Goal: Transaction & Acquisition: Purchase product/service

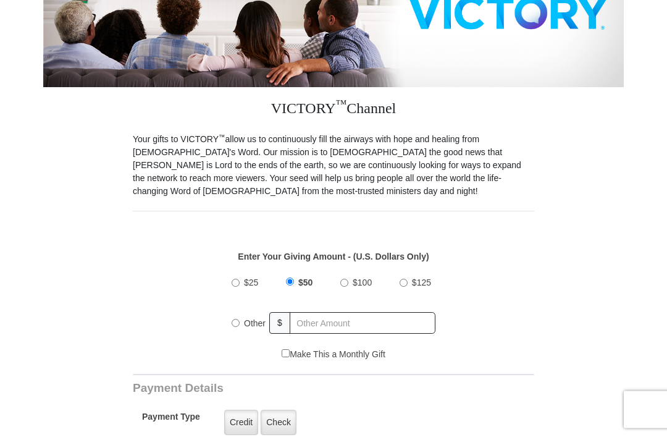
click at [239, 320] on input "Other" at bounding box center [236, 324] width 8 height 8
radio input "true"
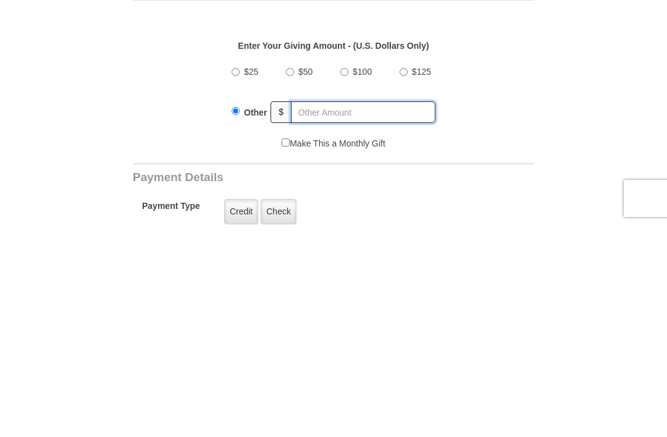
click at [319, 313] on input "text" at bounding box center [363, 324] width 145 height 22
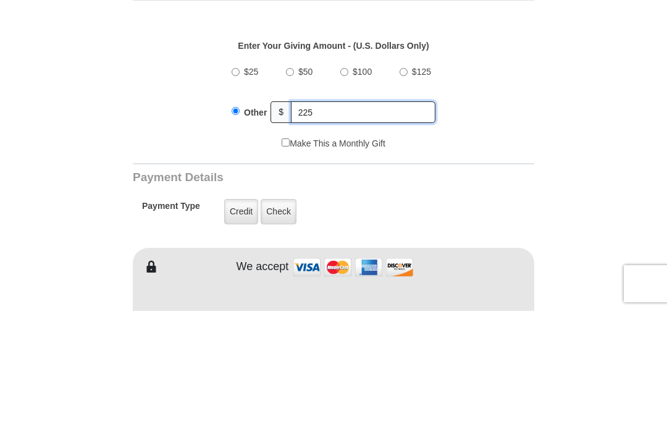
scroll to position [309, 0]
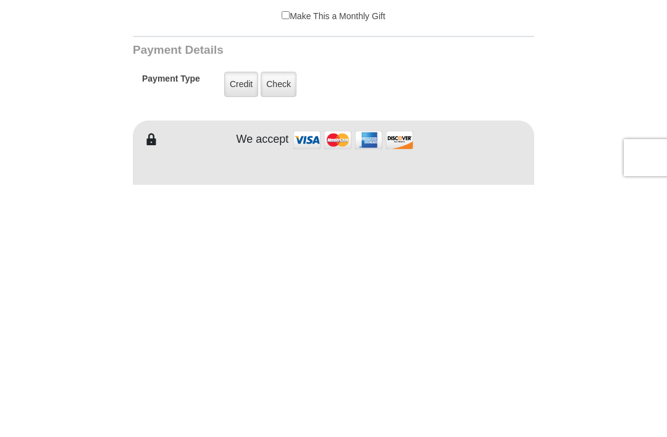
type input "225"
click at [250, 324] on label "Credit" at bounding box center [241, 336] width 34 height 25
click at [0, 0] on input "Credit" at bounding box center [0, 0] width 0 height 0
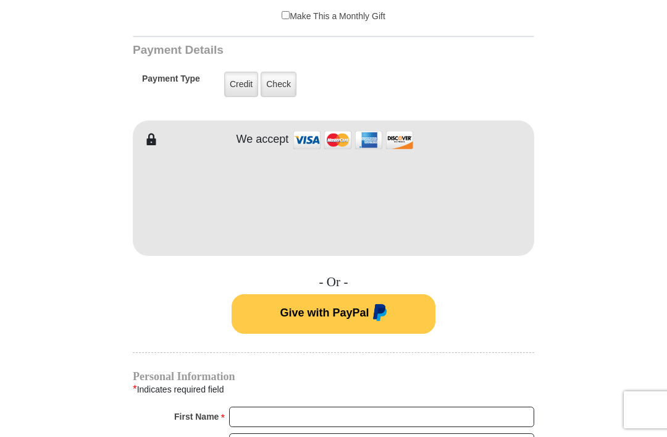
scroll to position [645, 0]
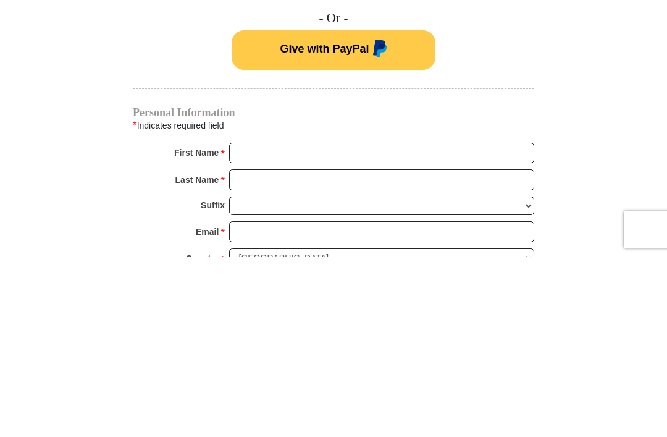
click at [243, 323] on input "First Name *" at bounding box center [381, 333] width 305 height 21
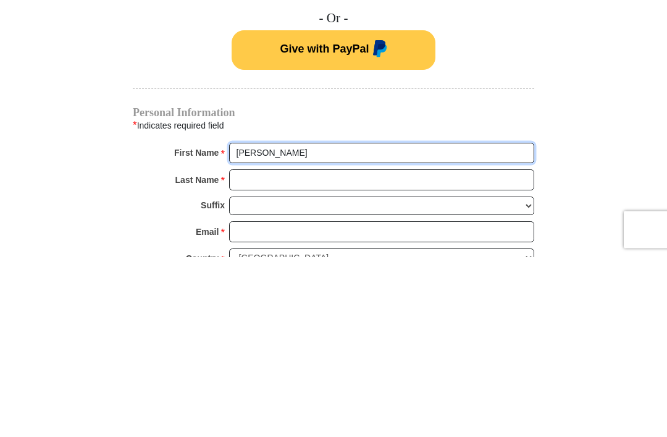
type input "[PERSON_NAME]"
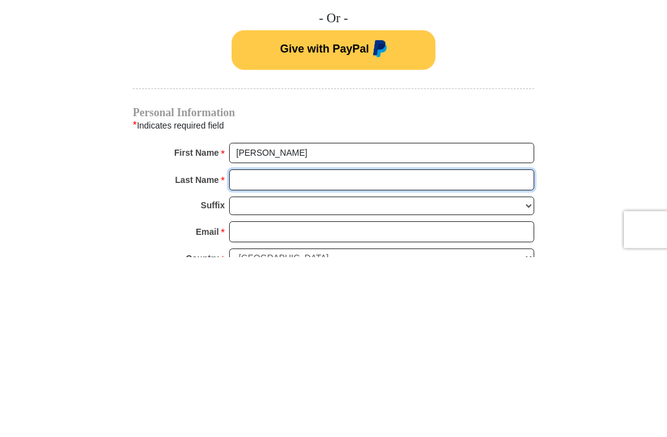
click at [245, 350] on input "Last Name *" at bounding box center [381, 360] width 305 height 21
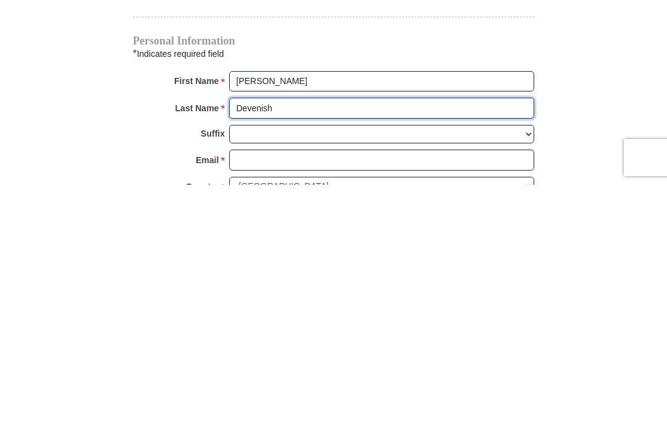
type input "Devenish"
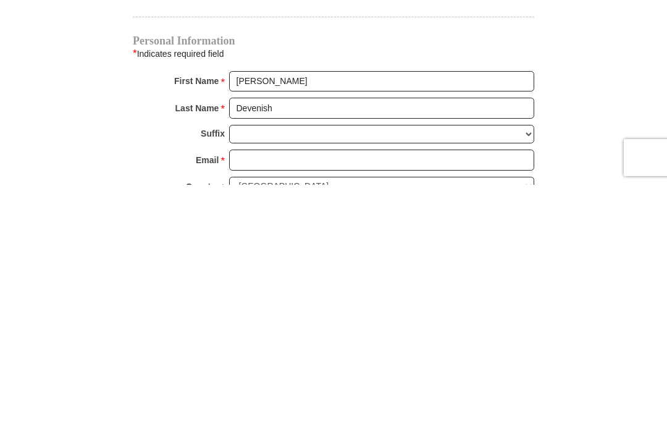
click at [242, 402] on input "Email *" at bounding box center [381, 412] width 305 height 21
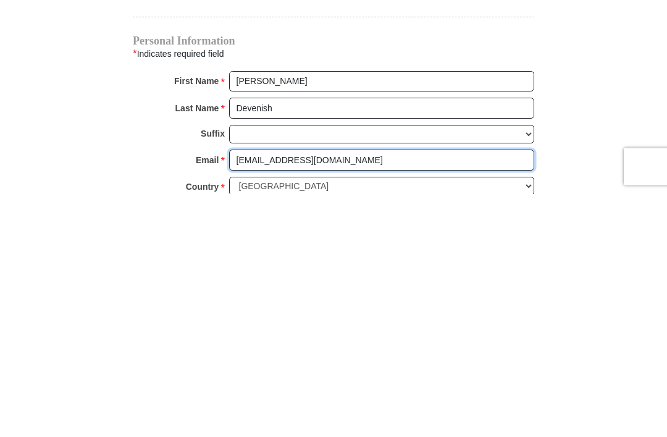
scroll to position [693, 0]
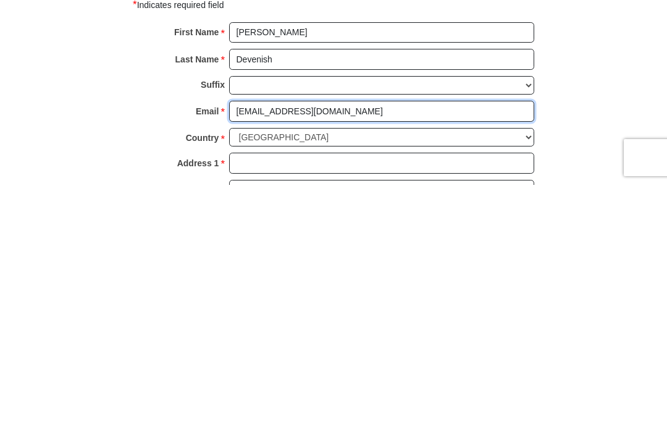
type input "[EMAIL_ADDRESS][DOMAIN_NAME]"
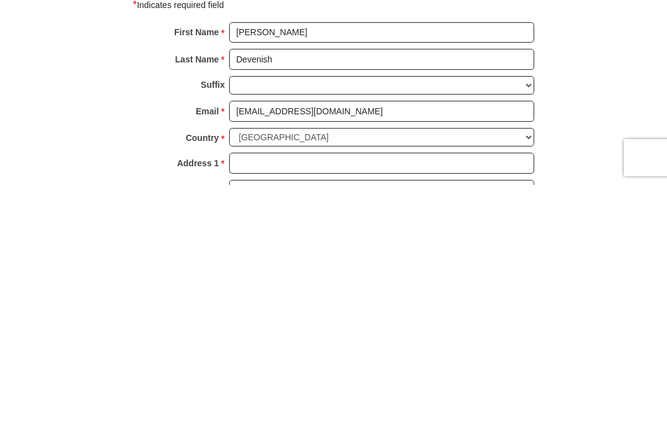
click at [242, 405] on input "Address 1 *" at bounding box center [381, 415] width 305 height 21
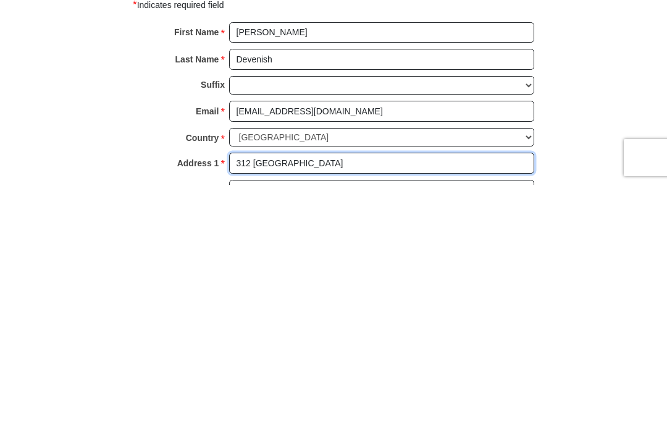
type input "312 [GEOGRAPHIC_DATA]"
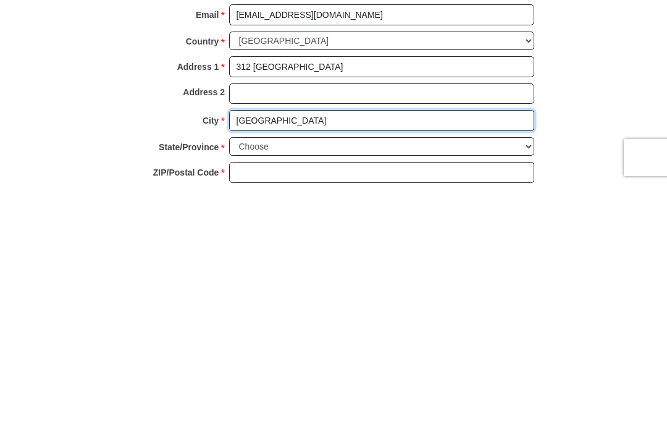
type input "[GEOGRAPHIC_DATA]"
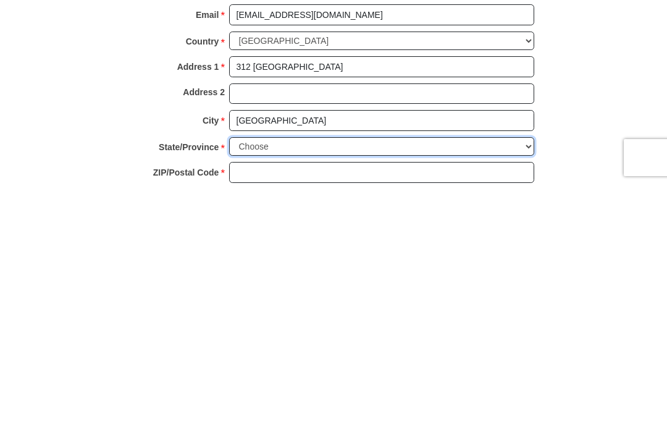
click at [253, 389] on select "Choose [US_STATE] [US_STATE] [US_STATE] [US_STATE] [US_STATE] Armed Forces Amer…" at bounding box center [381, 398] width 305 height 19
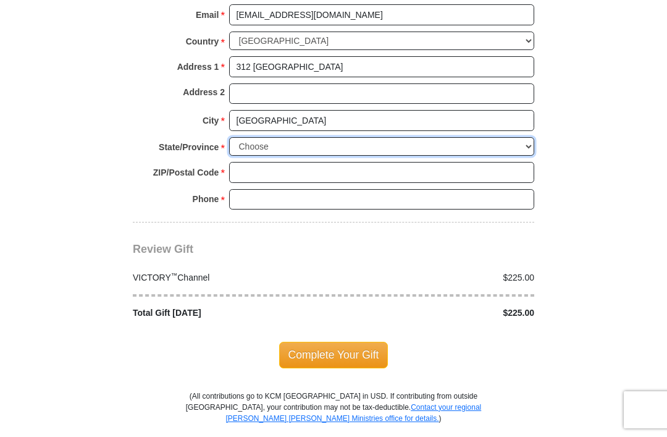
select select "CO"
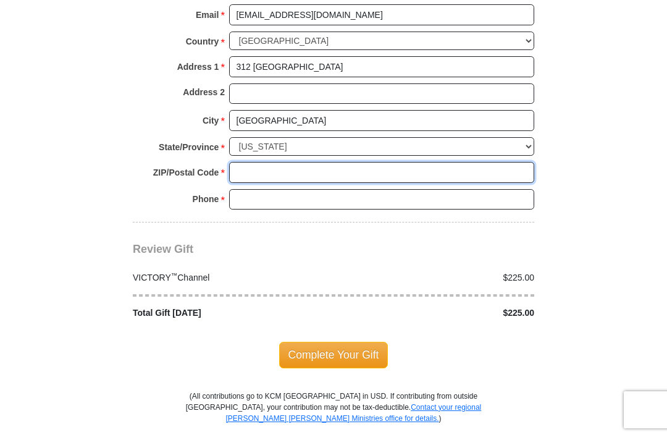
click at [249, 162] on input "ZIP/Postal Code *" at bounding box center [381, 172] width 305 height 21
type input "80863"
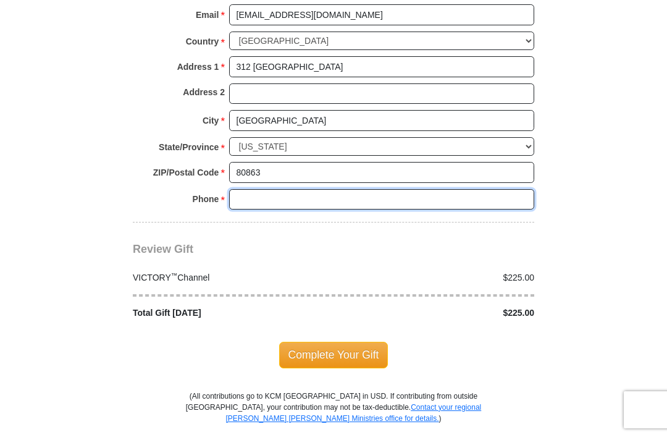
click at [253, 189] on input "Phone * *" at bounding box center [381, 199] width 305 height 21
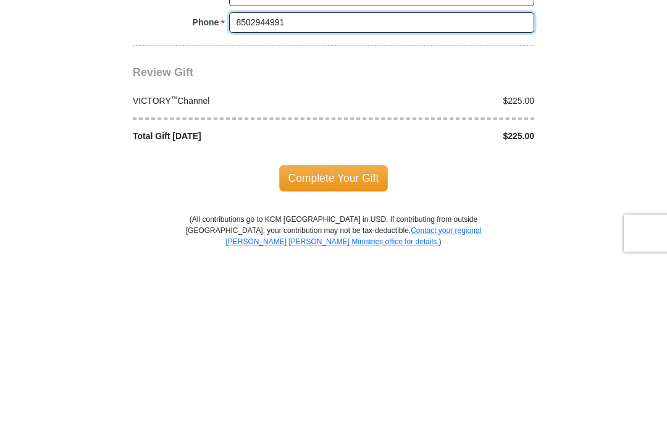
type input "8502944991"
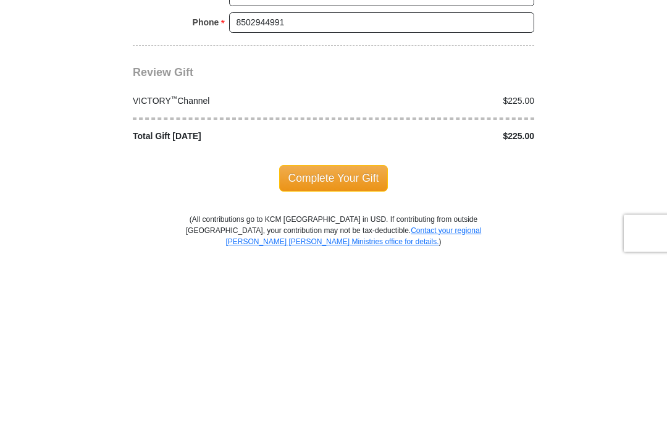
click at [333, 342] on span "Complete Your Gift" at bounding box center [333, 355] width 109 height 26
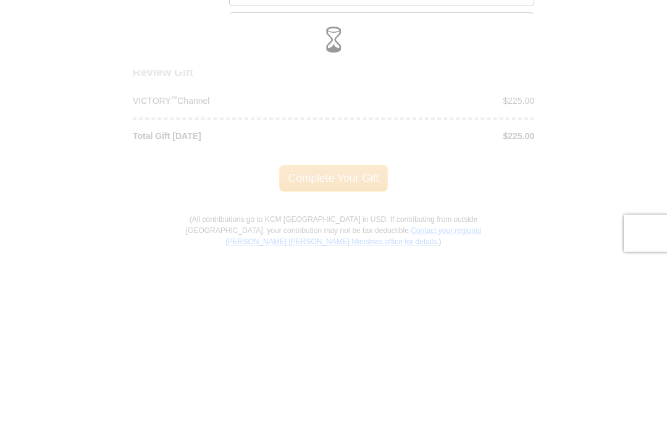
scroll to position [1219, 0]
